Goal: Obtain resource: Download file/media

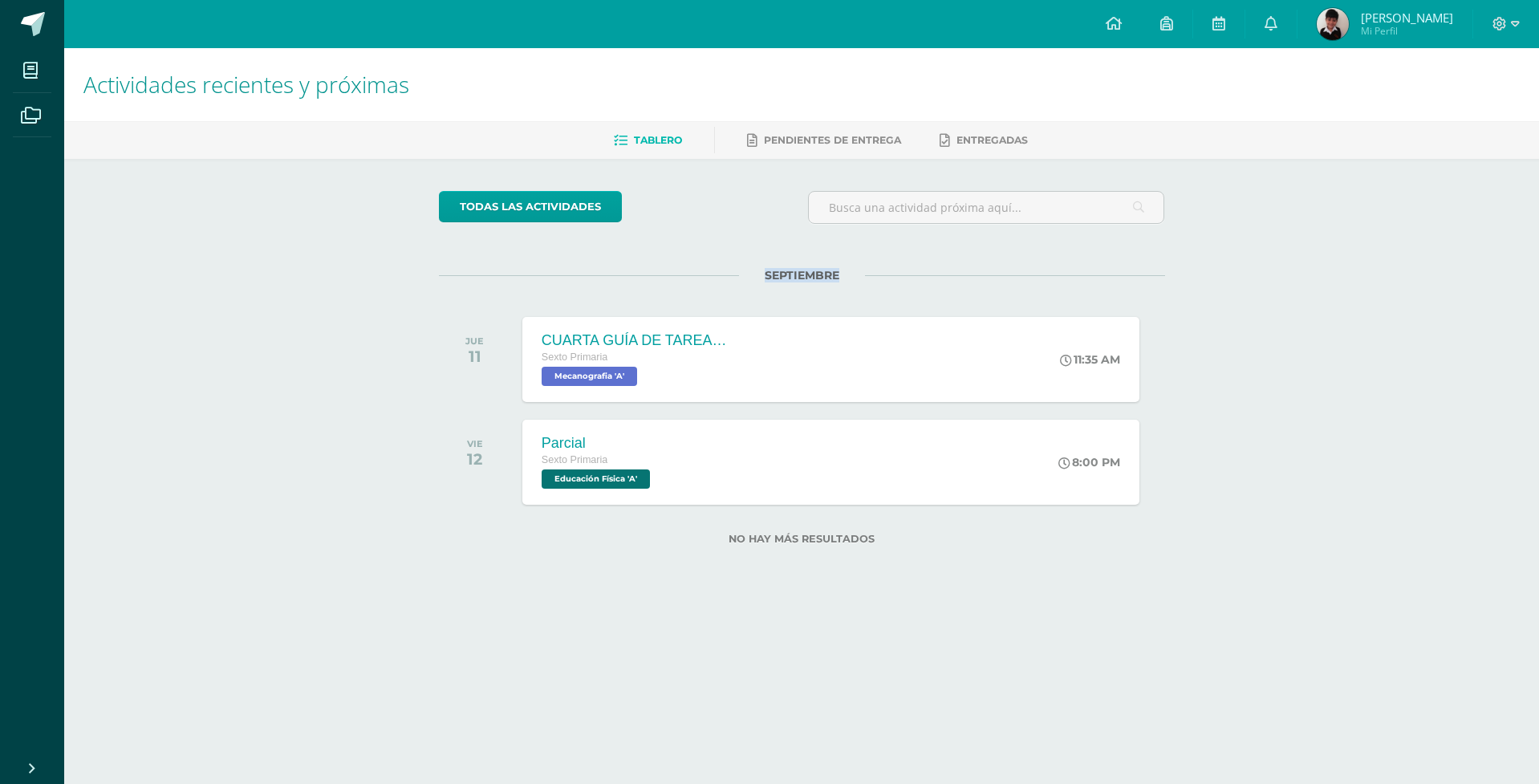
drag, startPoint x: 437, startPoint y: 278, endPoint x: 882, endPoint y: 263, distance: 445.3
click at [749, 272] on div "todas las Actividades No tienes actividades Échale un vistazo a los demás perío…" at bounding box center [802, 377] width 791 height 437
click at [666, 422] on div "Parcial Sexto Primaria Educación Física 'A'" at bounding box center [596, 462] width 153 height 86
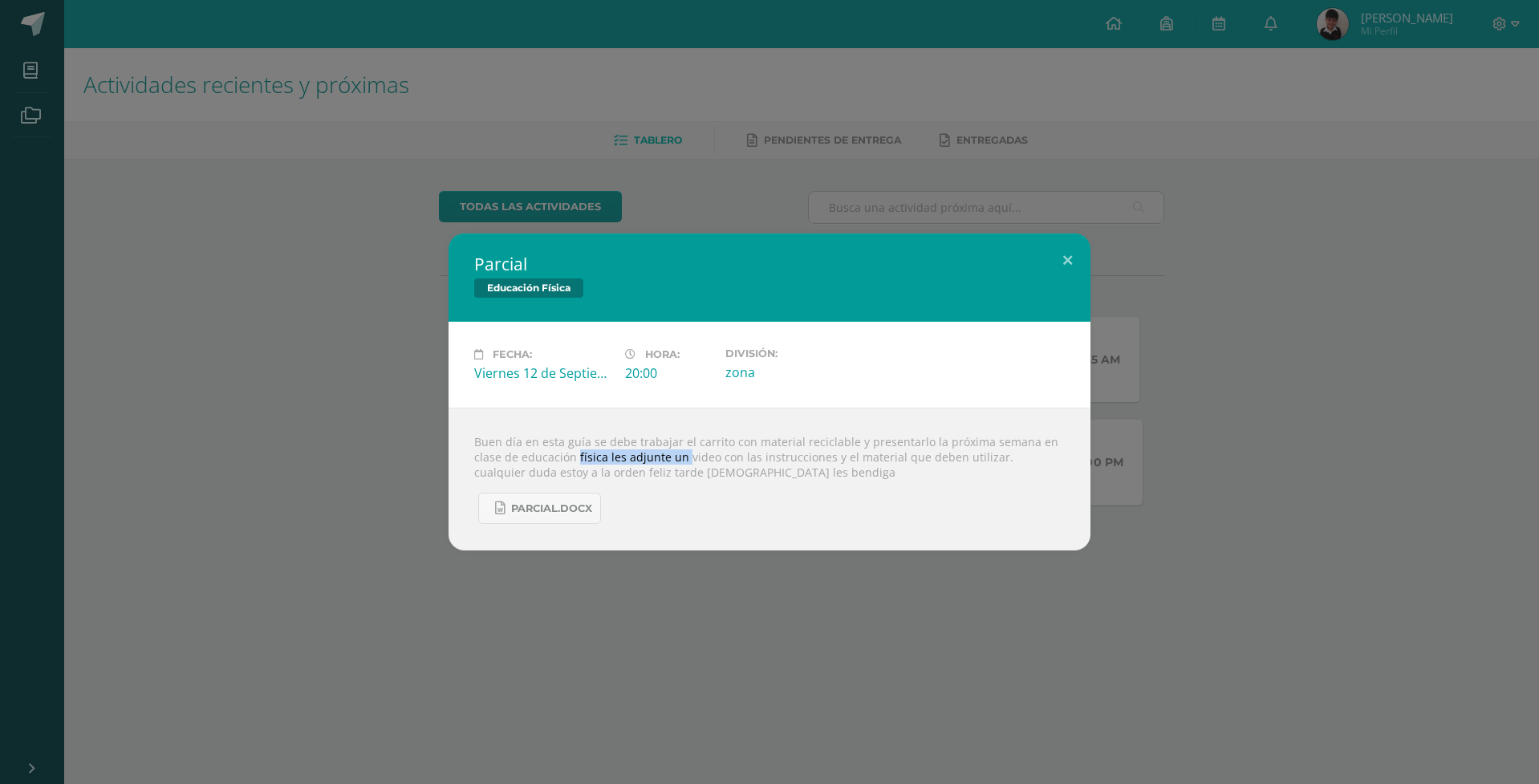
drag, startPoint x: 553, startPoint y: 459, endPoint x: 659, endPoint y: 452, distance: 106.2
click at [659, 452] on div "Buen día en esta guía se debe trabajar el carrito con material reciclable y pre…" at bounding box center [770, 479] width 642 height 143
drag, startPoint x: 661, startPoint y: 445, endPoint x: 778, endPoint y: 447, distance: 117.0
click at [778, 446] on div "Buen día en esta guía se debe trabajar el carrito con material reciclable y pre…" at bounding box center [770, 479] width 642 height 143
click at [673, 461] on div "Buen día en esta guía se debe trabajar el carrito con material reciclable y pre…" at bounding box center [770, 479] width 642 height 143
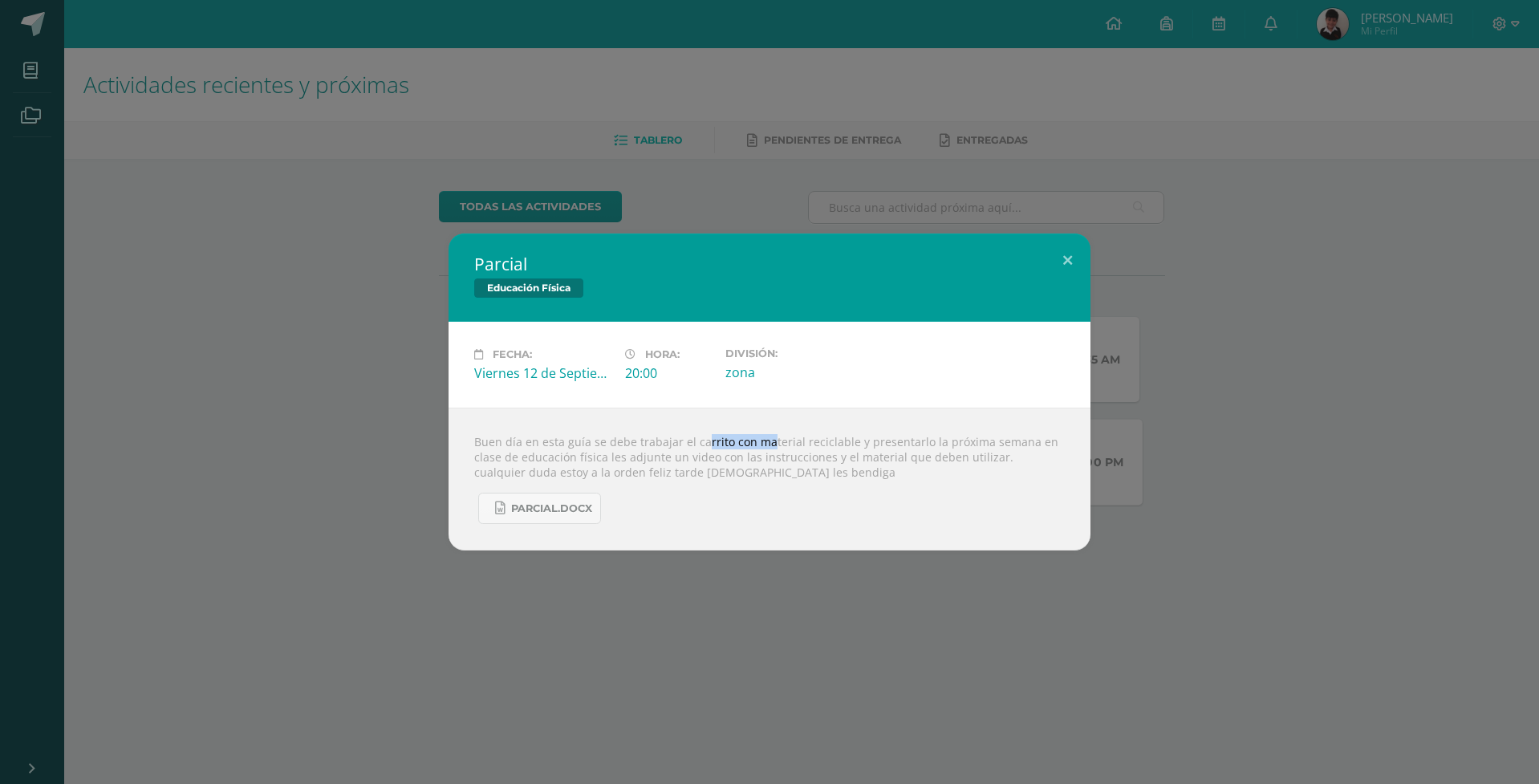
drag, startPoint x: 705, startPoint y: 446, endPoint x: 735, endPoint y: 442, distance: 30.3
click at [735, 442] on div "Buen día en esta guía se debe trabajar el carrito con material reciclable y pre…" at bounding box center [770, 479] width 642 height 143
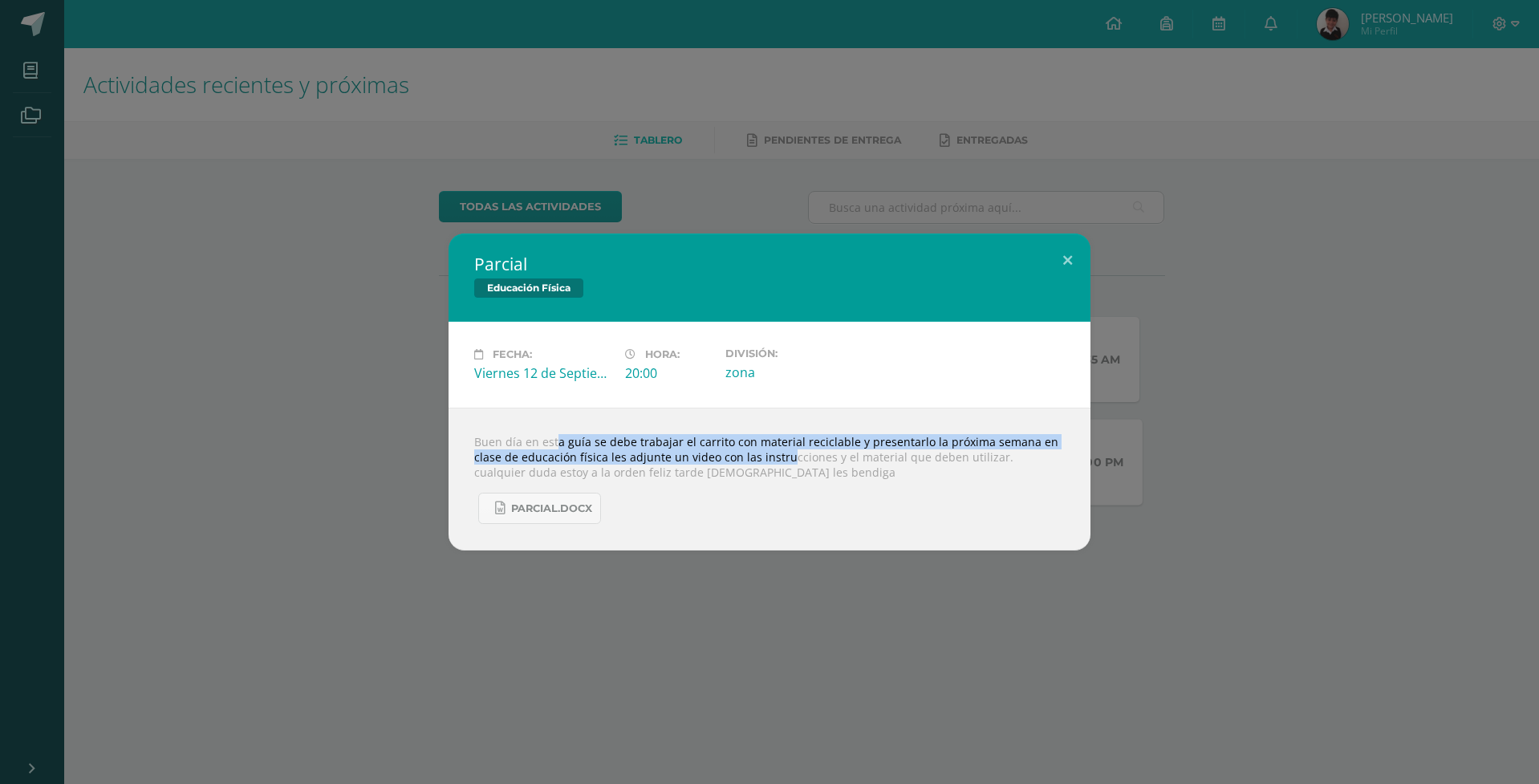
drag, startPoint x: 531, startPoint y: 447, endPoint x: 758, endPoint y: 460, distance: 227.4
click at [758, 460] on div "Buen día en esta guía se debe trabajar el carrito con material reciclable y pre…" at bounding box center [770, 479] width 642 height 143
click at [571, 515] on link "Parcial.docx" at bounding box center [539, 508] width 123 height 32
